Goal: Information Seeking & Learning: Learn about a topic

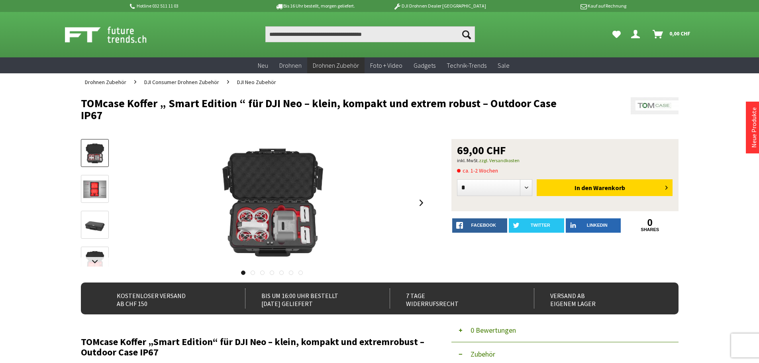
click at [87, 190] on img at bounding box center [94, 189] width 23 height 18
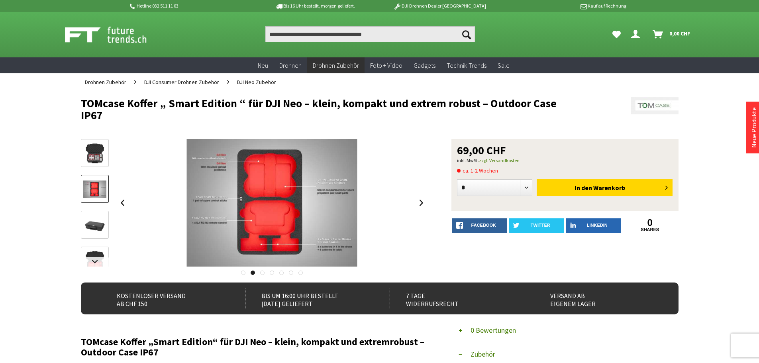
click at [94, 213] on link at bounding box center [95, 225] width 28 height 28
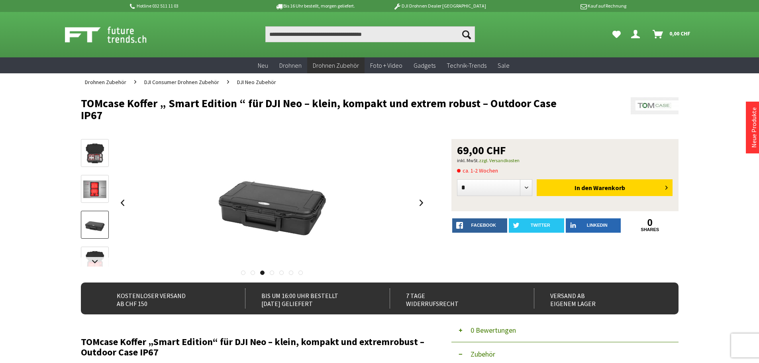
click at [92, 246] on div at bounding box center [95, 264] width 28 height 251
click at [92, 251] on img at bounding box center [94, 260] width 23 height 23
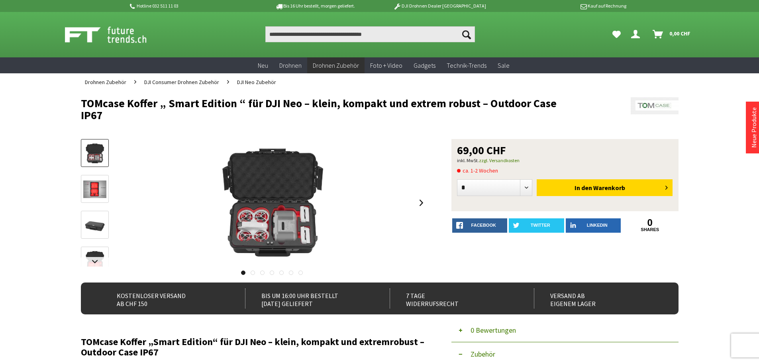
click at [102, 189] on img at bounding box center [94, 189] width 23 height 18
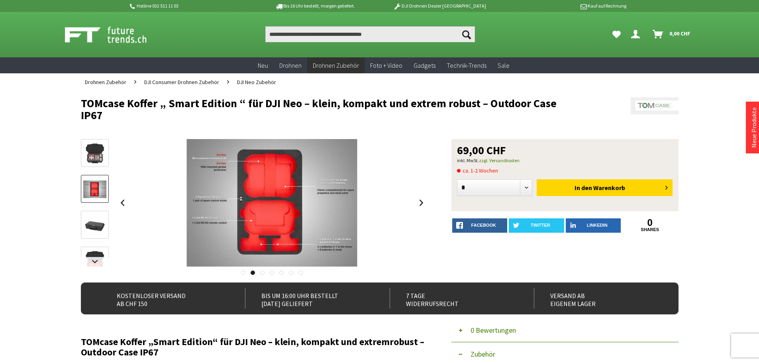
click at [100, 212] on link at bounding box center [95, 225] width 28 height 28
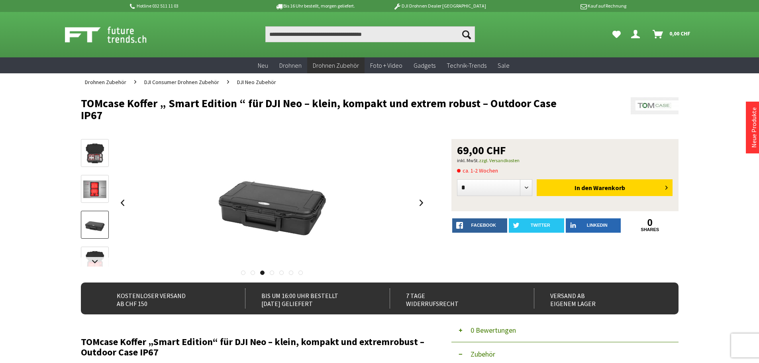
click at [97, 245] on div at bounding box center [95, 264] width 28 height 251
click at [98, 258] on link at bounding box center [95, 262] width 28 height 10
click at [96, 232] on img at bounding box center [94, 232] width 23 height 23
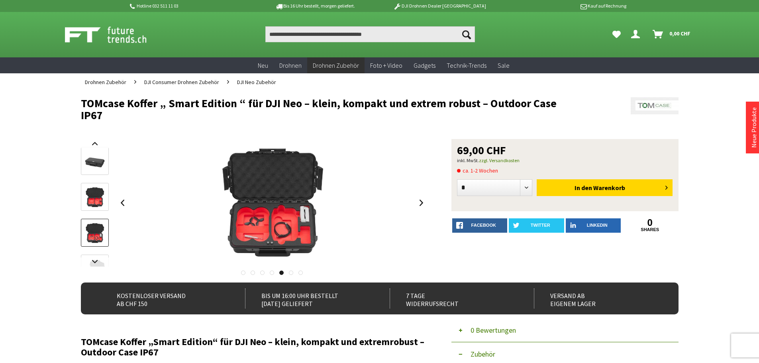
click at [97, 206] on img at bounding box center [94, 197] width 23 height 23
click at [300, 35] on input "Produkt, Marke, Kategorie, EAN, Artikelnummer…" at bounding box center [369, 34] width 209 height 16
paste input "**********"
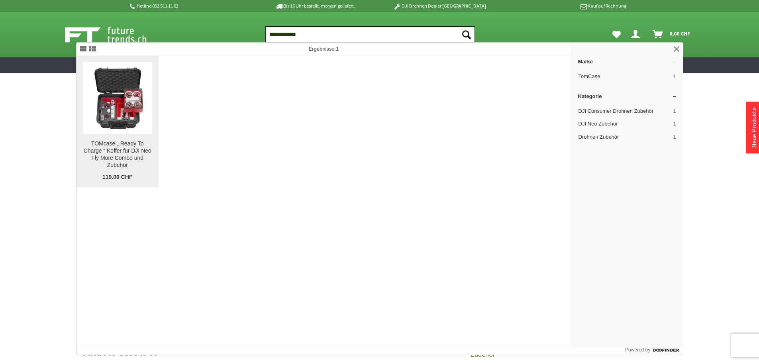
type input "**********"
click at [127, 109] on img at bounding box center [118, 98] width 70 height 70
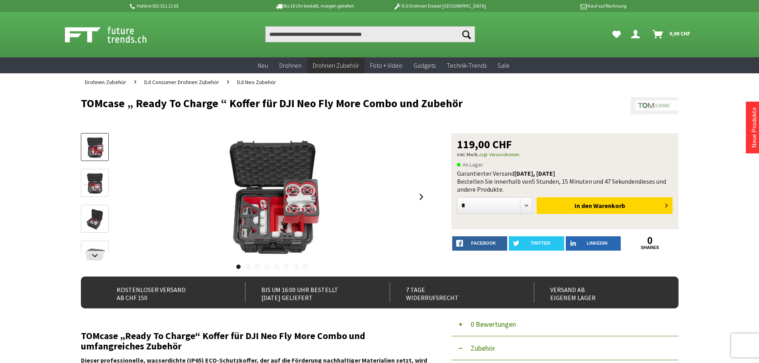
click at [99, 183] on img at bounding box center [94, 183] width 23 height 23
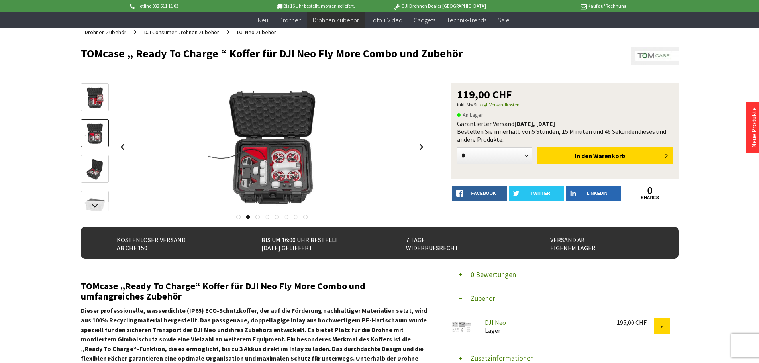
scroll to position [80, 0]
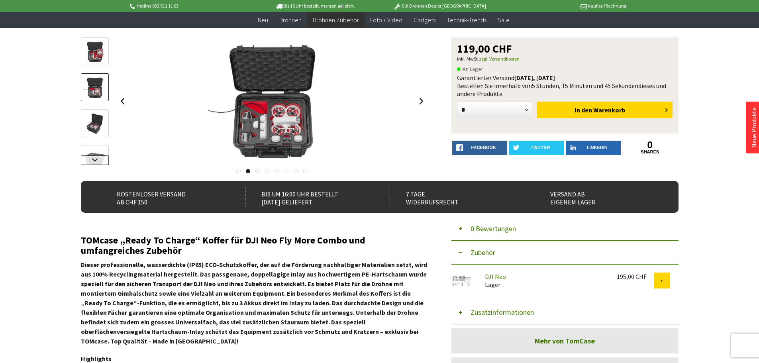
click at [99, 159] on link at bounding box center [95, 160] width 28 height 10
click at [98, 86] on img at bounding box center [94, 95] width 23 height 23
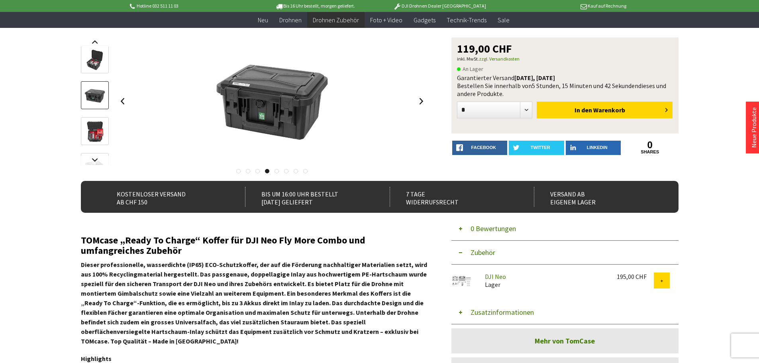
click at [94, 134] on img at bounding box center [94, 131] width 23 height 23
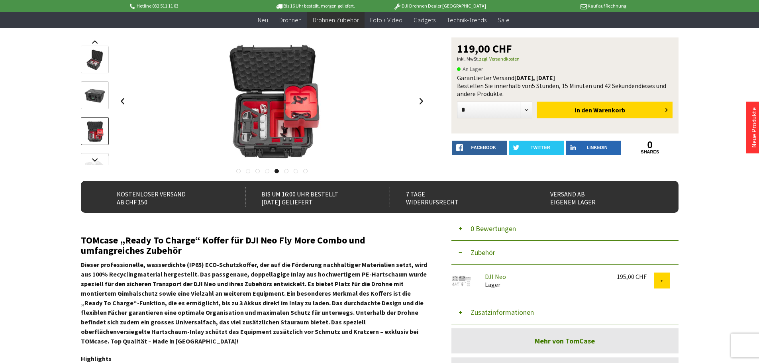
click at [96, 154] on link at bounding box center [95, 167] width 28 height 28
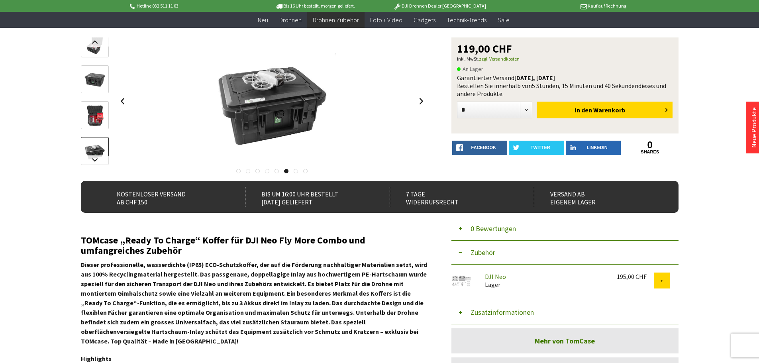
click at [96, 149] on img at bounding box center [94, 151] width 23 height 23
click at [95, 159] on link at bounding box center [95, 160] width 28 height 10
click at [95, 130] on img at bounding box center [94, 123] width 23 height 23
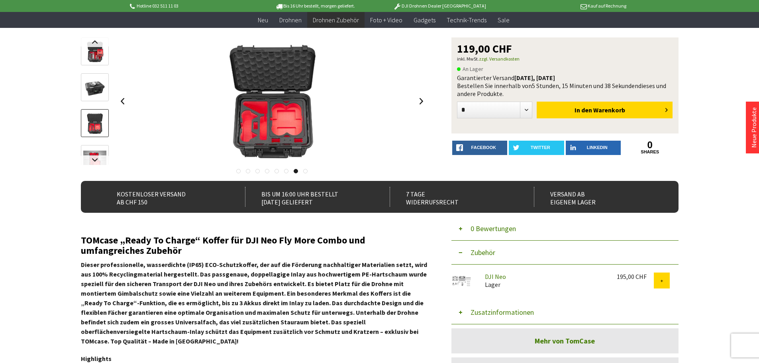
click at [95, 155] on img at bounding box center [94, 160] width 23 height 18
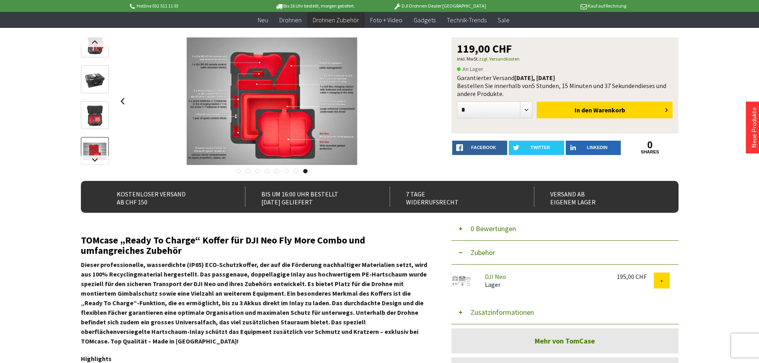
click at [95, 155] on img at bounding box center [94, 152] width 23 height 18
click at [96, 148] on img at bounding box center [94, 152] width 23 height 18
click at [92, 43] on link at bounding box center [95, 42] width 28 height 10
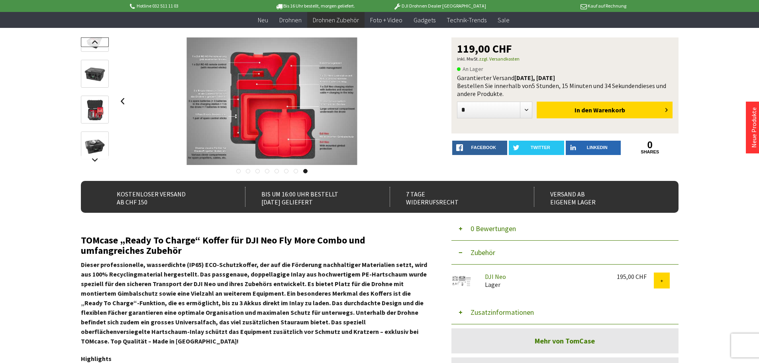
click at [92, 43] on link at bounding box center [95, 42] width 28 height 10
click at [92, 43] on div at bounding box center [95, 100] width 28 height 127
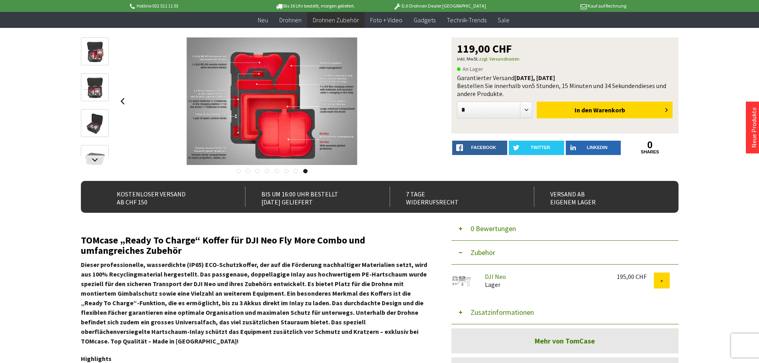
click at [92, 43] on img at bounding box center [94, 51] width 23 height 23
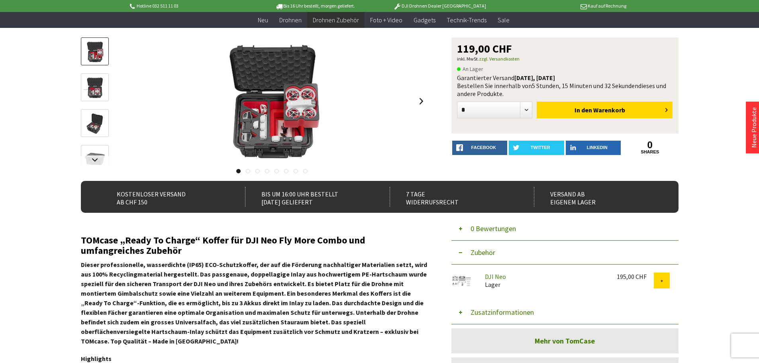
click at [98, 79] on img at bounding box center [94, 87] width 23 height 23
click at [96, 98] on img at bounding box center [94, 87] width 23 height 23
click at [100, 126] on img at bounding box center [94, 123] width 23 height 23
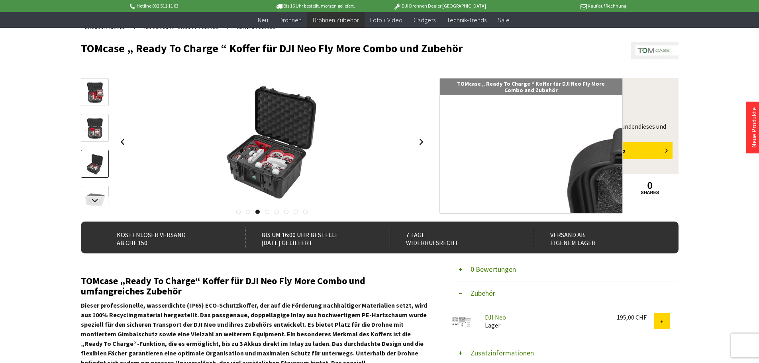
scroll to position [0, 0]
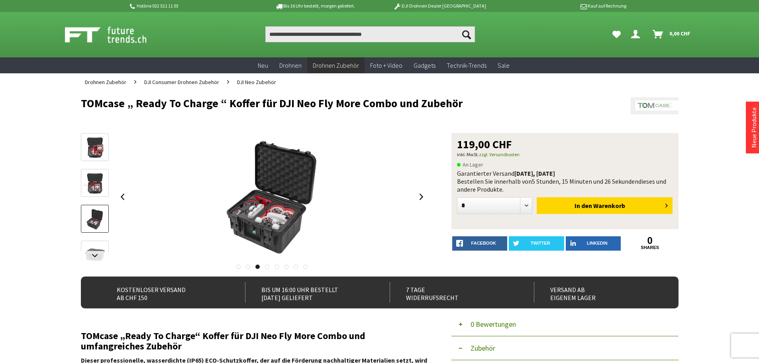
click at [95, 180] on img at bounding box center [94, 183] width 23 height 23
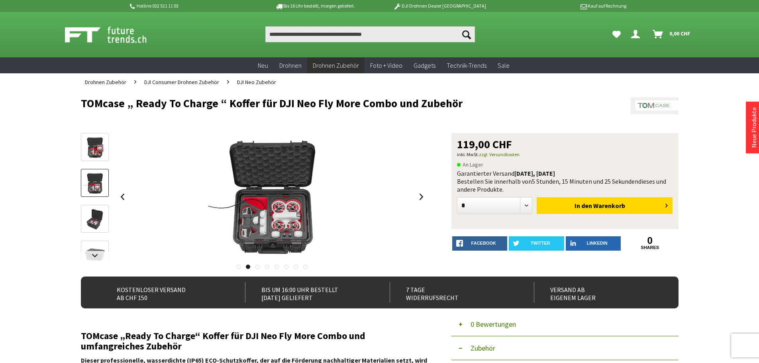
click at [99, 149] on img at bounding box center [94, 147] width 23 height 23
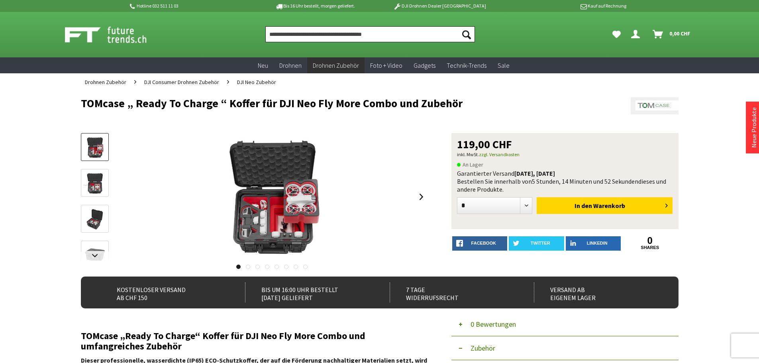
click at [302, 38] on input "Produkt, Marke, Kategorie, EAN, Artikelnummer…" at bounding box center [369, 34] width 209 height 16
paste input "*********"
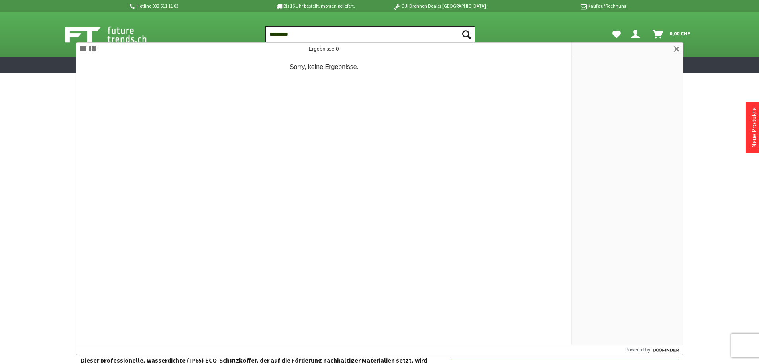
type input "*********"
